Goal: Task Accomplishment & Management: Manage account settings

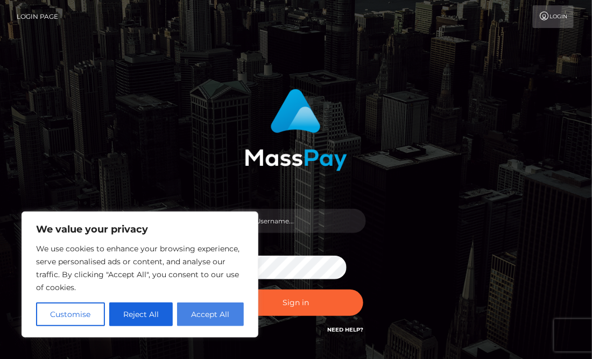
click at [229, 324] on button "Accept All" at bounding box center [210, 315] width 67 height 24
checkbox input "true"
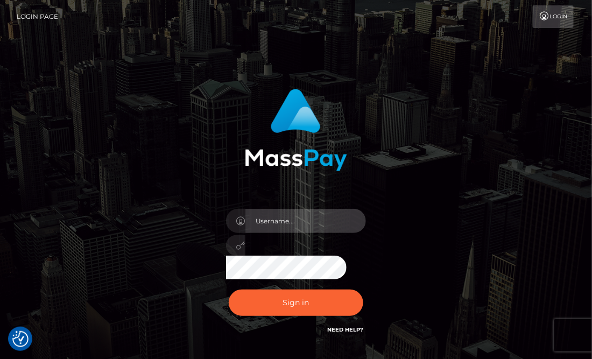
click at [309, 219] on input "text" at bounding box center [306, 221] width 121 height 24
click at [337, 220] on input "[PERSON_NAME].ddne" at bounding box center [306, 221] width 121 height 24
click at [317, 214] on input "[PERSON_NAME].ddne" at bounding box center [306, 221] width 121 height 24
click at [354, 220] on input "[PERSON_NAME].ddne" at bounding box center [306, 221] width 121 height 24
click at [334, 215] on input "[PERSON_NAME].ddne" at bounding box center [306, 221] width 121 height 24
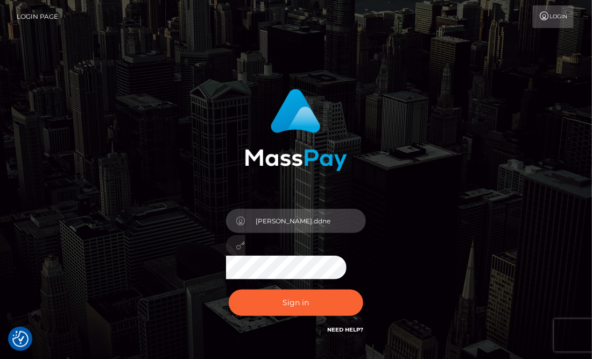
paste input ")"
type input "d"
click at [26, 12] on link "Login Page" at bounding box center [37, 16] width 41 height 23
